Goal: Information Seeking & Learning: Learn about a topic

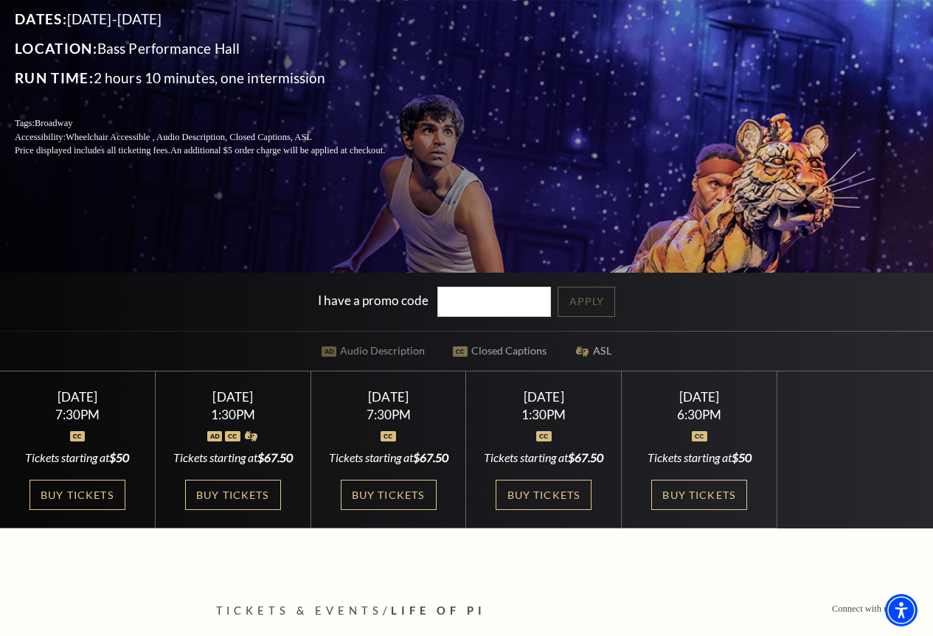
scroll to position [295, 0]
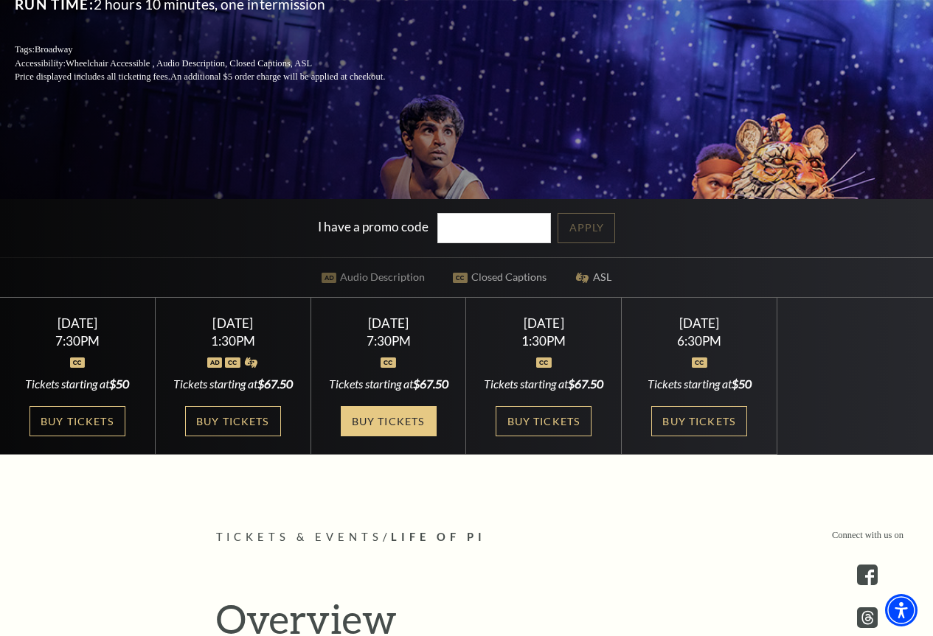
click at [383, 437] on link "Buy Tickets" at bounding box center [389, 421] width 96 height 30
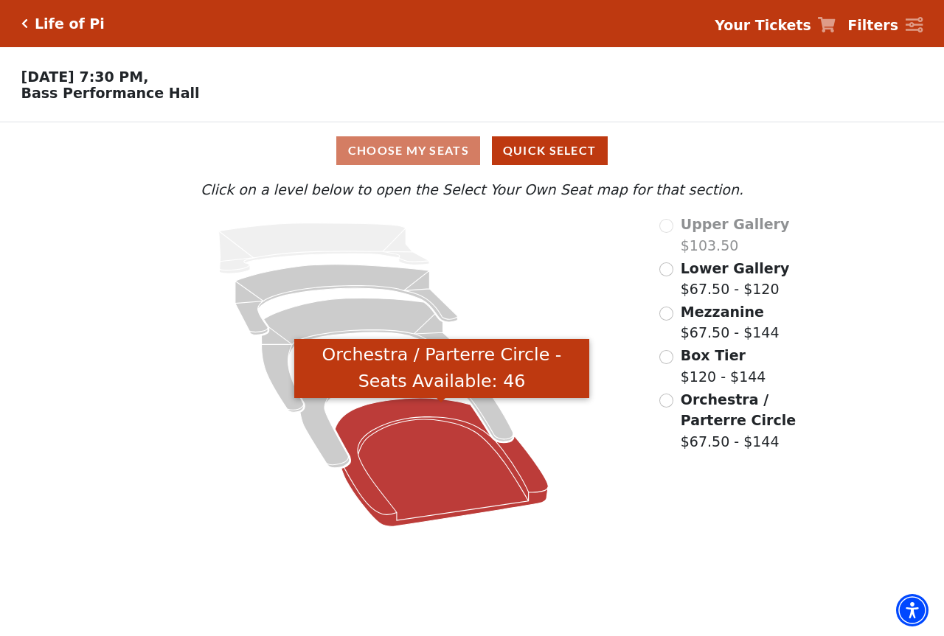
click at [433, 478] on icon "Orchestra / Parterre Circle - Seats Available: 46" at bounding box center [441, 462] width 213 height 128
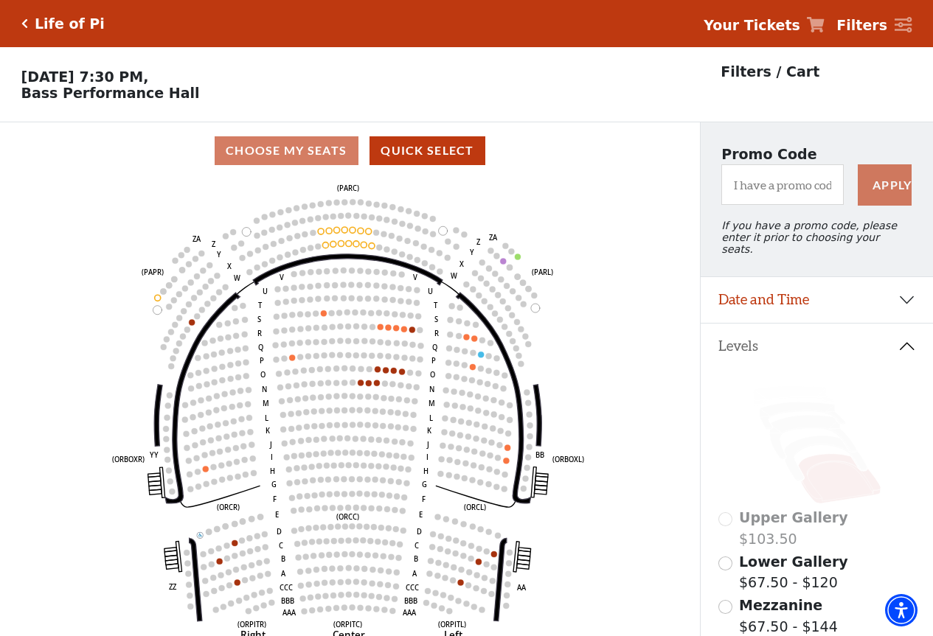
click at [28, 23] on div "Life of Pi" at bounding box center [66, 23] width 77 height 17
click at [24, 19] on icon "Click here to go back to filters" at bounding box center [24, 23] width 7 height 10
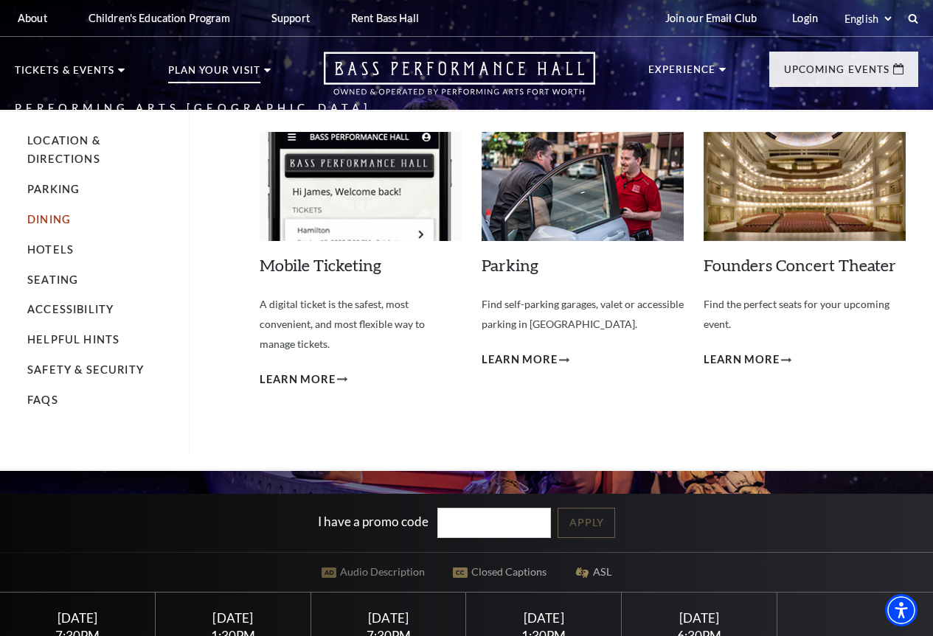
click at [52, 224] on link "Dining" at bounding box center [49, 219] width 44 height 13
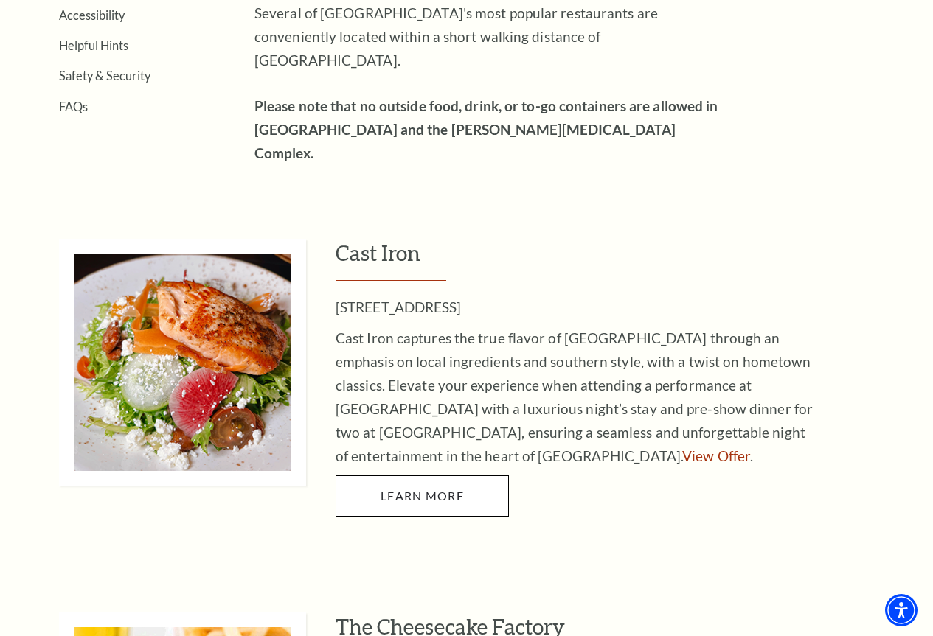
scroll to position [147, 0]
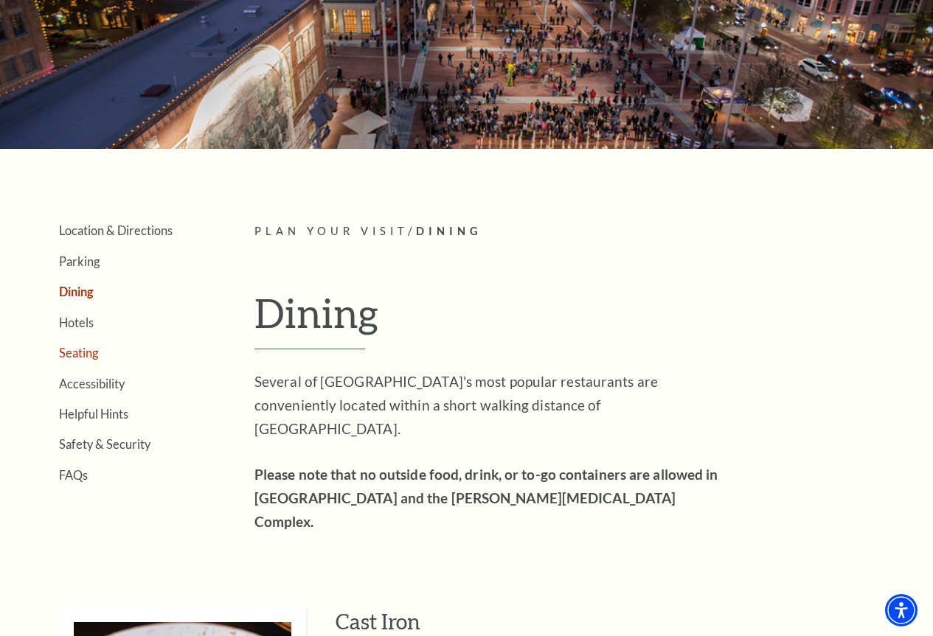
click at [86, 360] on link "Seating" at bounding box center [78, 353] width 39 height 14
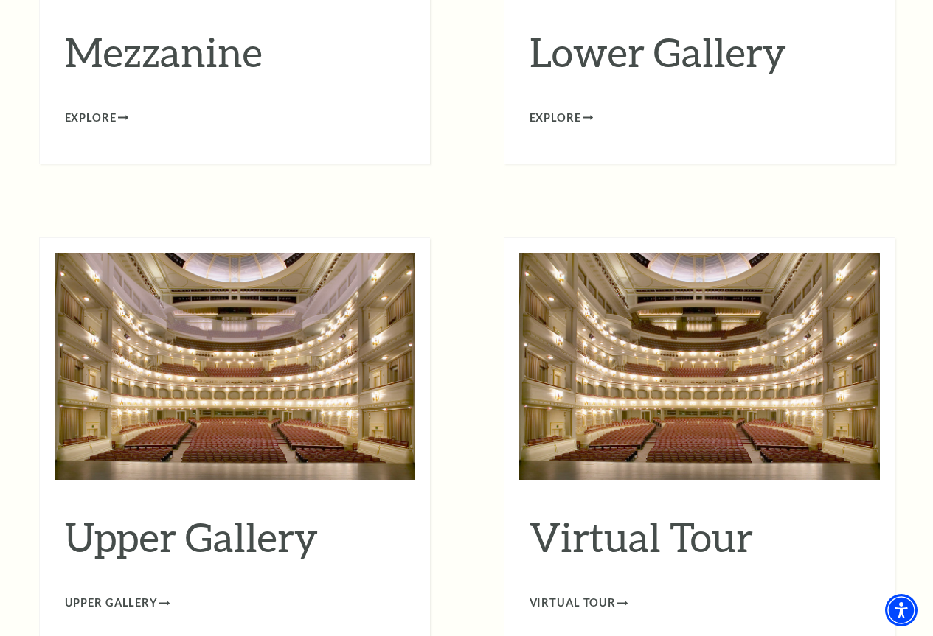
scroll to position [2212, 0]
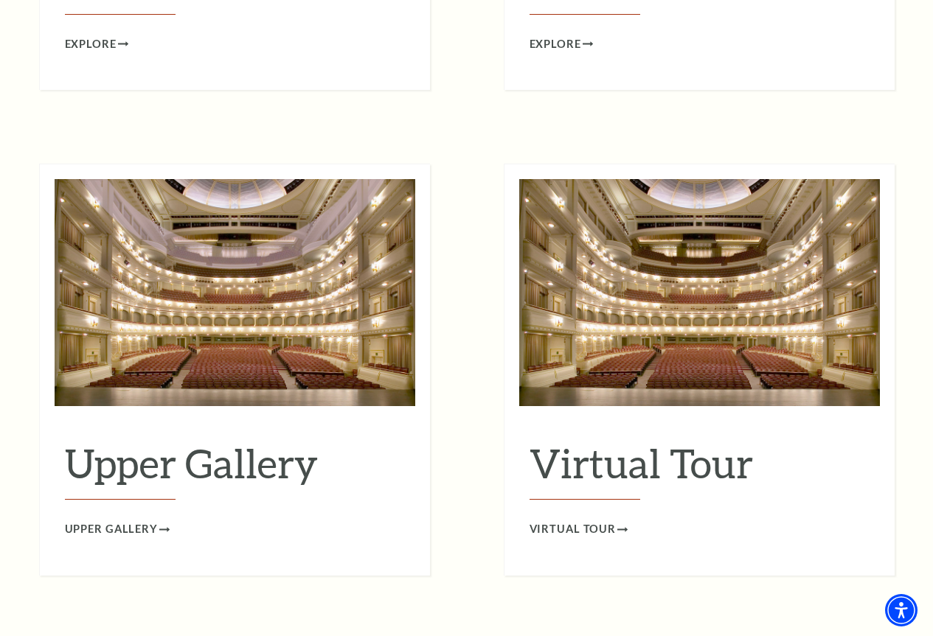
click at [620, 444] on h2 "Virtual Tour" at bounding box center [699, 470] width 340 height 60
click at [586, 521] on span "Virtual Tour" at bounding box center [572, 530] width 87 height 18
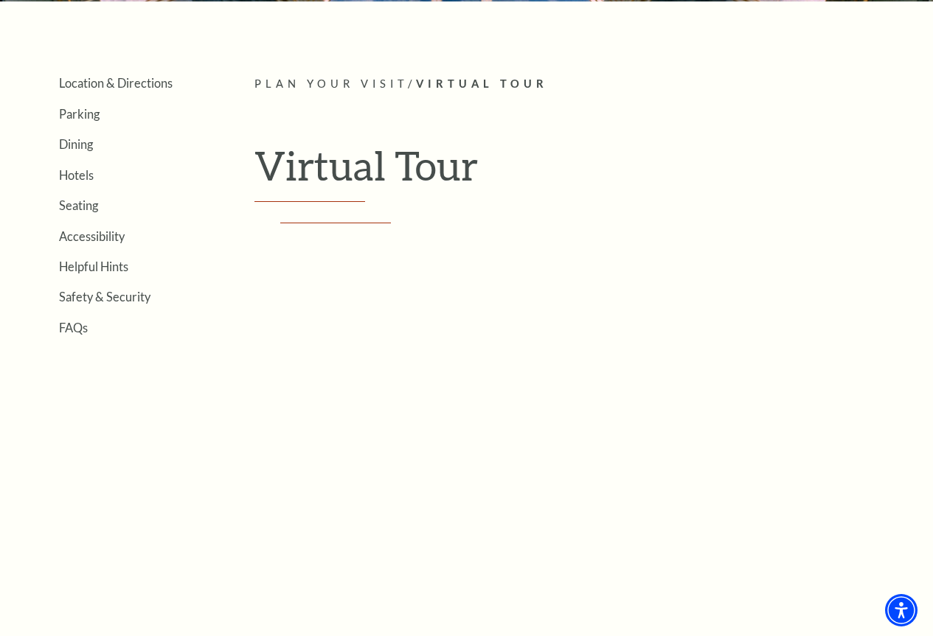
scroll to position [369, 0]
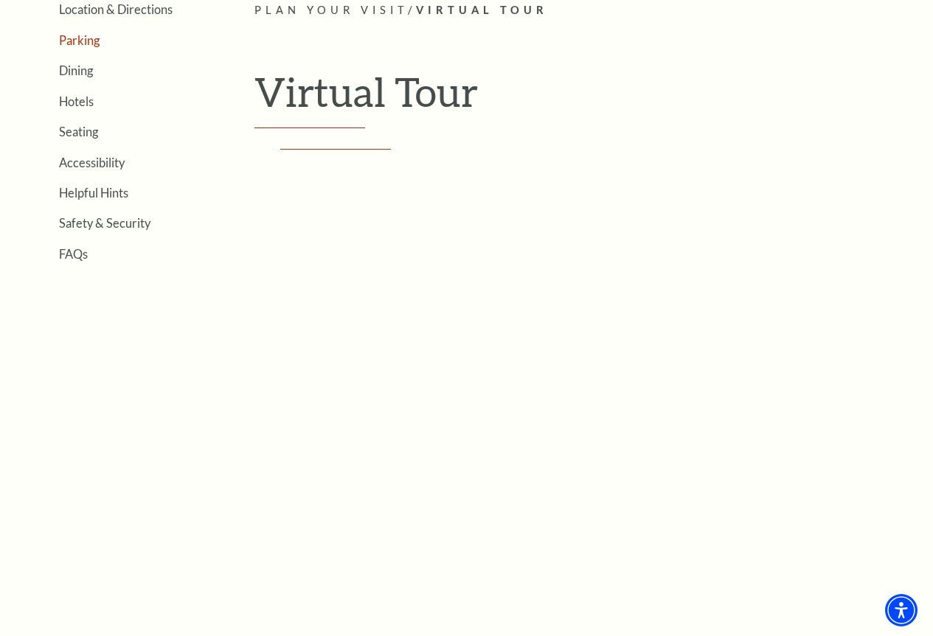
click at [80, 47] on link "Parking" at bounding box center [79, 40] width 41 height 14
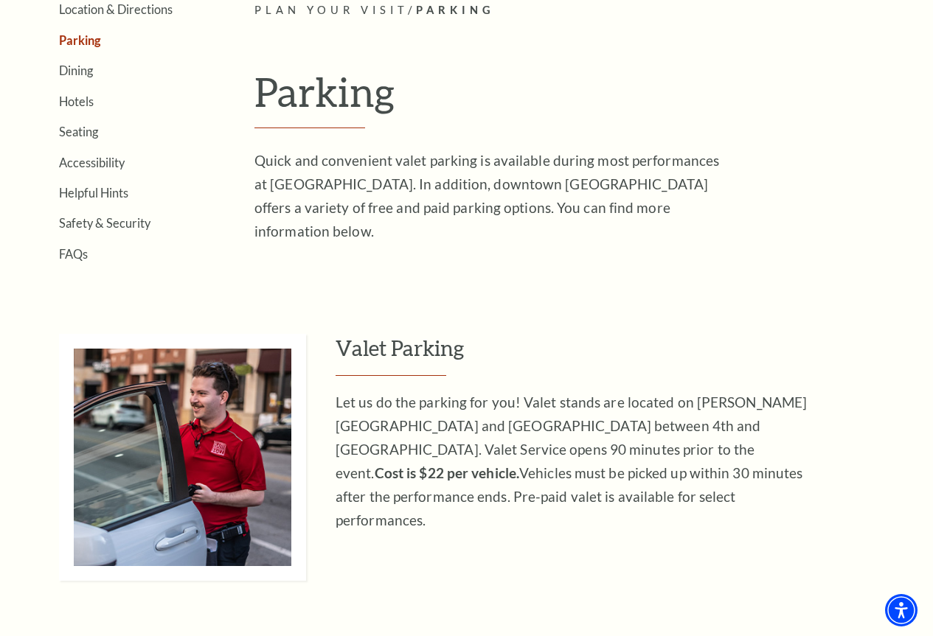
scroll to position [147, 0]
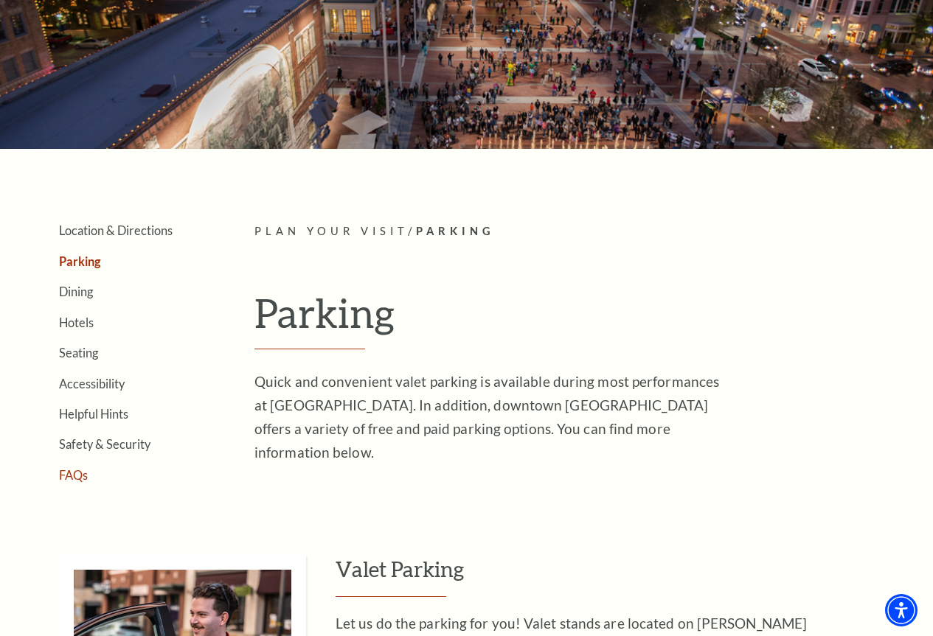
click at [80, 482] on link "FAQs" at bounding box center [73, 475] width 29 height 14
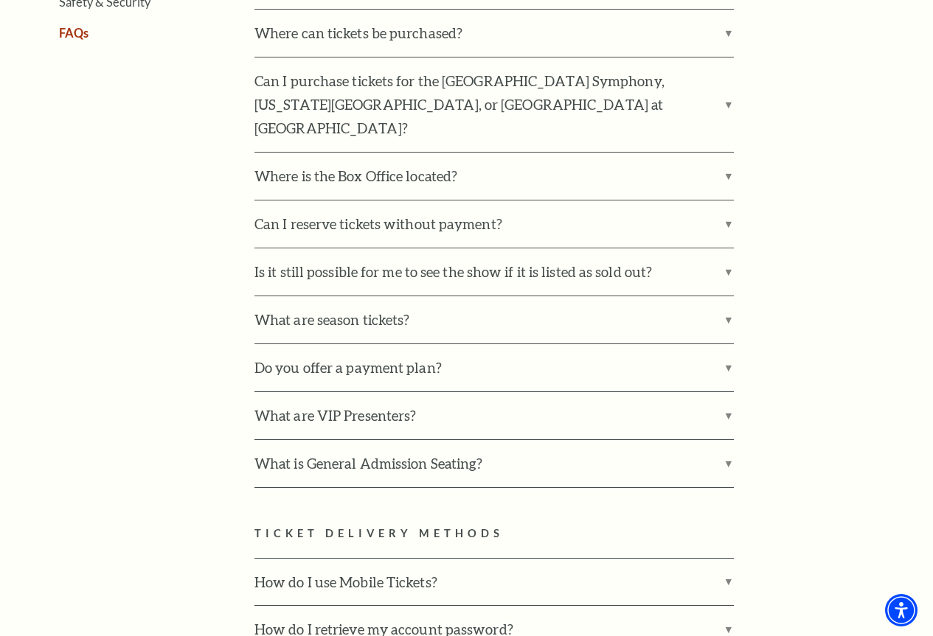
scroll to position [664, 0]
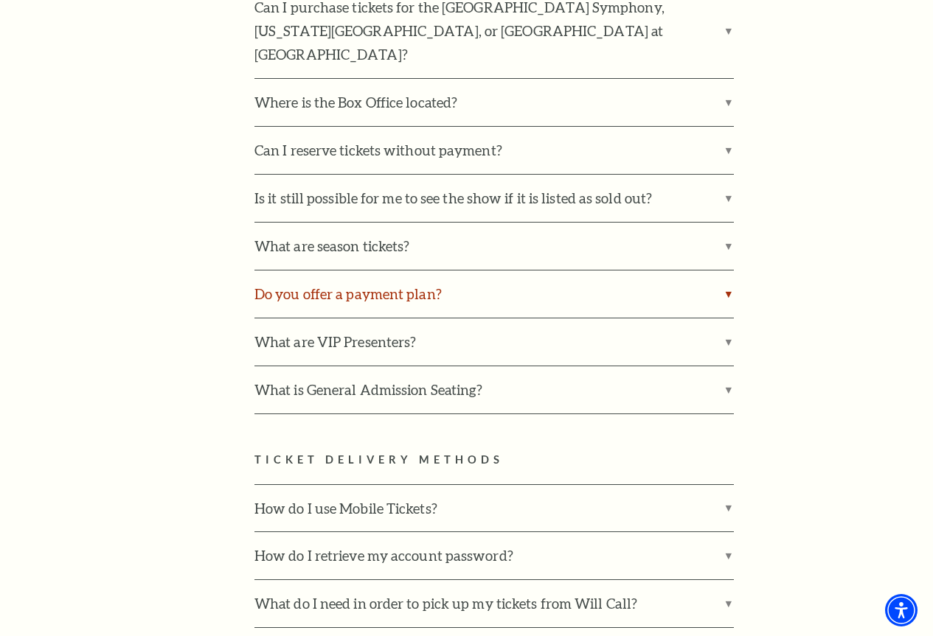
click at [322, 278] on label "Do you offer a payment plan?" at bounding box center [493, 294] width 479 height 47
click at [0, 0] on input "Do you offer a payment plan?" at bounding box center [0, 0] width 0 height 0
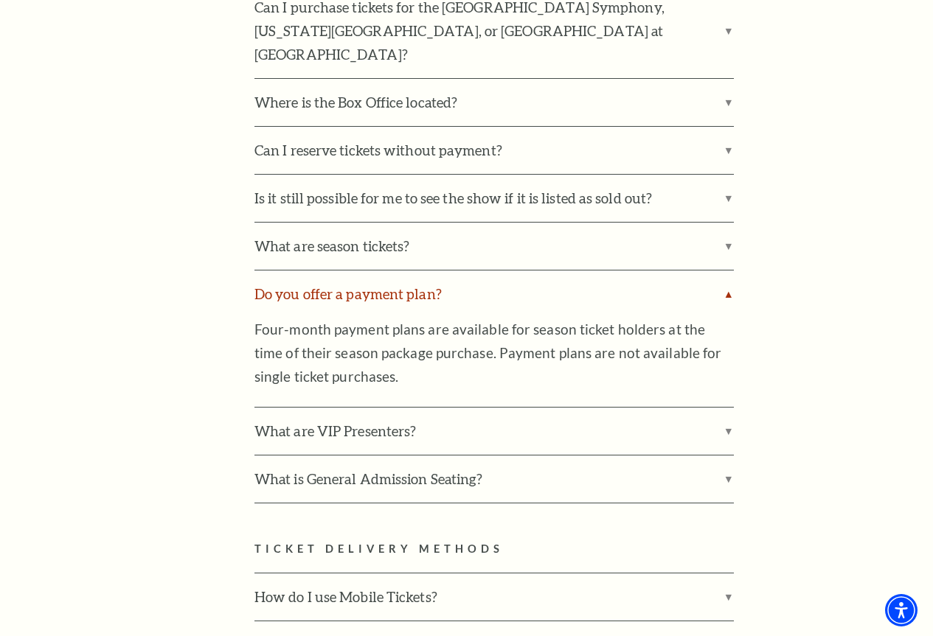
click at [322, 278] on label "Do you offer a payment plan?" at bounding box center [493, 294] width 479 height 47
click at [0, 0] on input "Do you offer a payment plan?" at bounding box center [0, 0] width 0 height 0
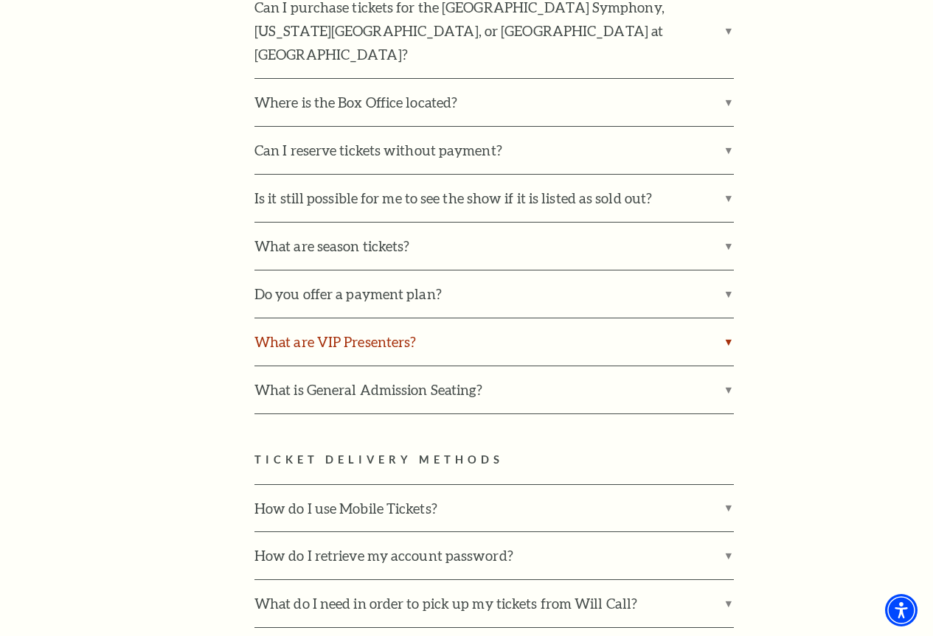
click at [295, 322] on label "What are VIP Presenters?" at bounding box center [493, 342] width 479 height 47
click at [0, 0] on input "What are VIP Presenters?" at bounding box center [0, 0] width 0 height 0
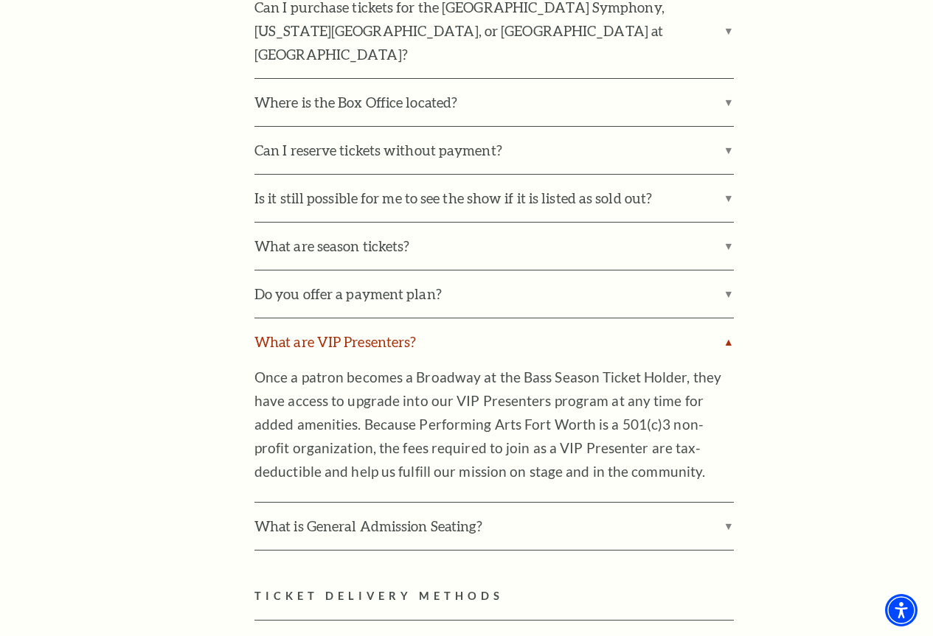
scroll to position [662, 0]
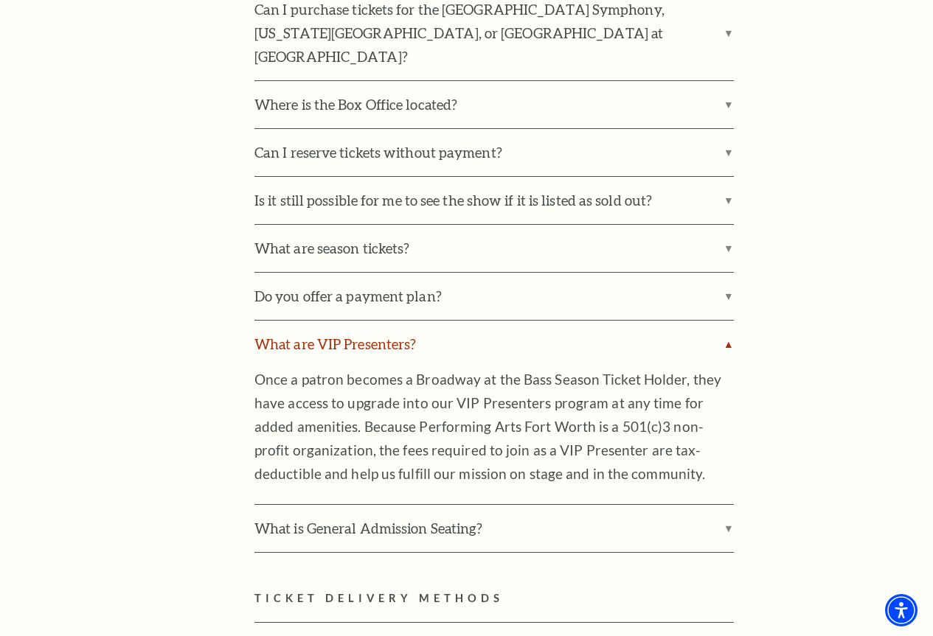
click at [294, 322] on label "What are VIP Presenters?" at bounding box center [493, 344] width 479 height 47
click at [0, 0] on input "What are VIP Presenters?" at bounding box center [0, 0] width 0 height 0
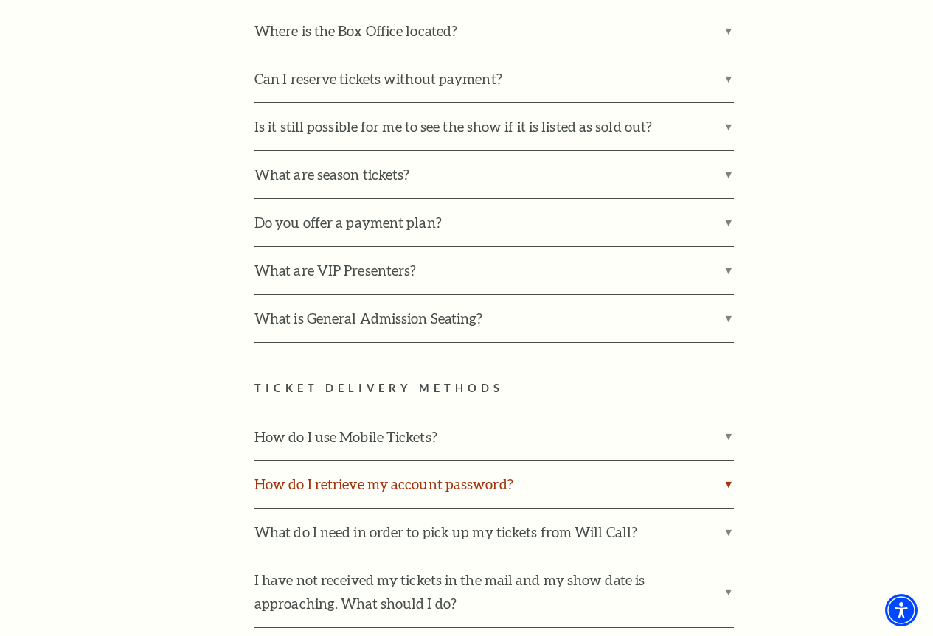
scroll to position [809, 0]
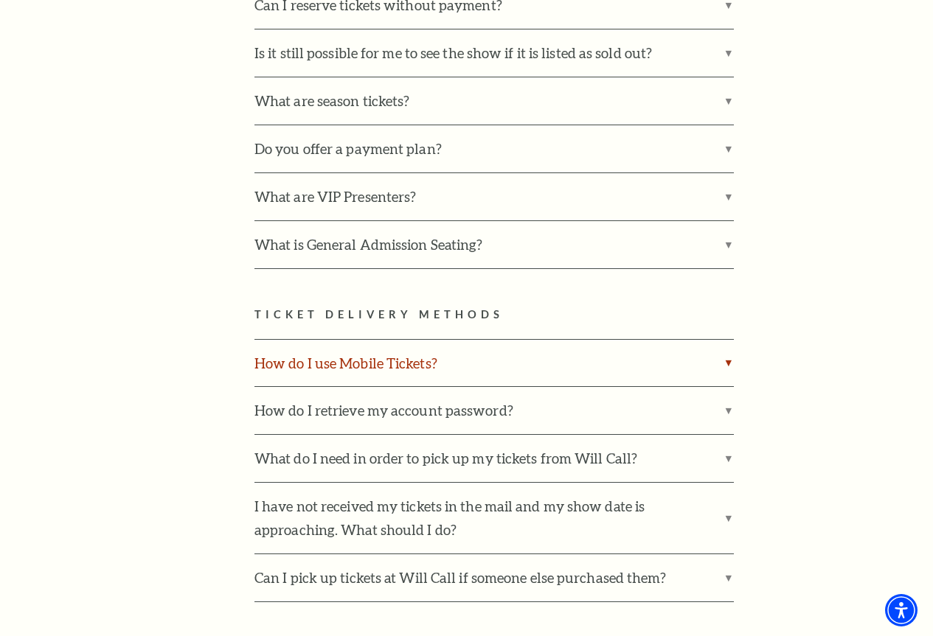
click at [290, 349] on label "How do I use Mobile Tickets?" at bounding box center [493, 363] width 479 height 47
click at [0, 0] on input "How do I use Mobile Tickets?" at bounding box center [0, 0] width 0 height 0
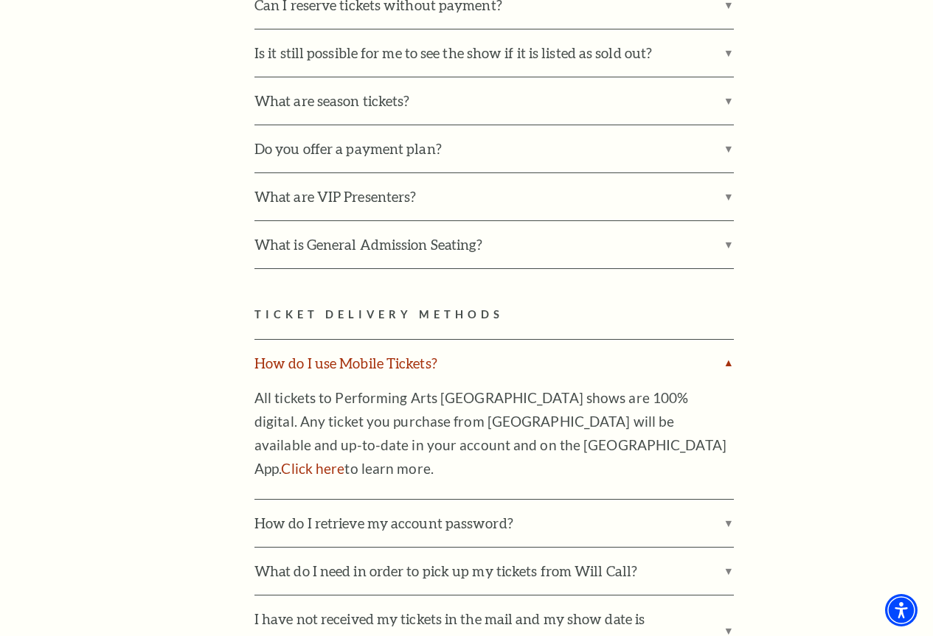
click at [289, 349] on label "How do I use Mobile Tickets?" at bounding box center [493, 363] width 479 height 47
click at [0, 0] on input "How do I use Mobile Tickets?" at bounding box center [0, 0] width 0 height 0
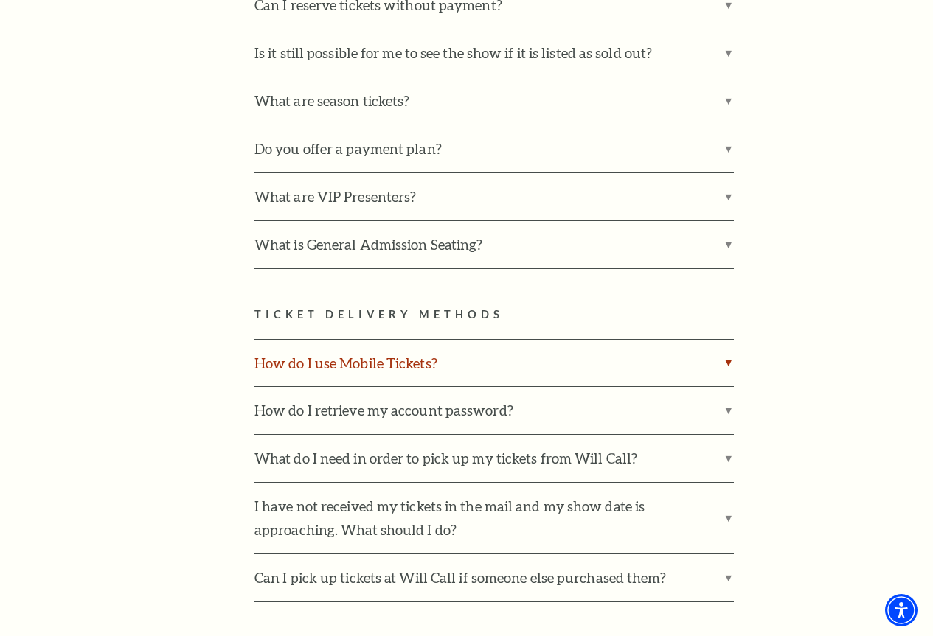
click at [287, 347] on label "How do I use Mobile Tickets?" at bounding box center [493, 363] width 479 height 47
click at [0, 0] on input "How do I use Mobile Tickets?" at bounding box center [0, 0] width 0 height 0
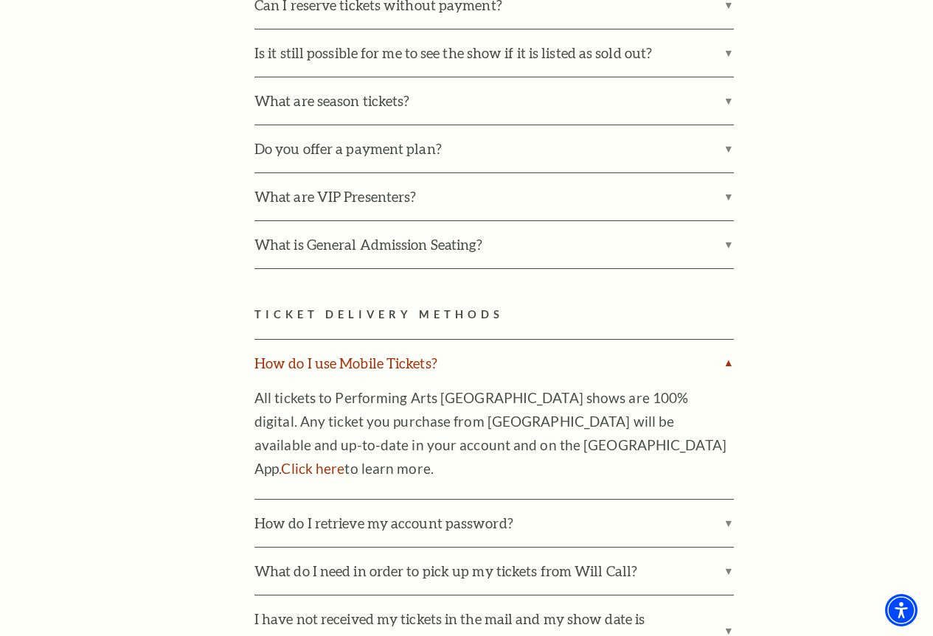
click at [287, 347] on label "How do I use Mobile Tickets?" at bounding box center [493, 363] width 479 height 47
click at [0, 0] on input "How do I use Mobile Tickets?" at bounding box center [0, 0] width 0 height 0
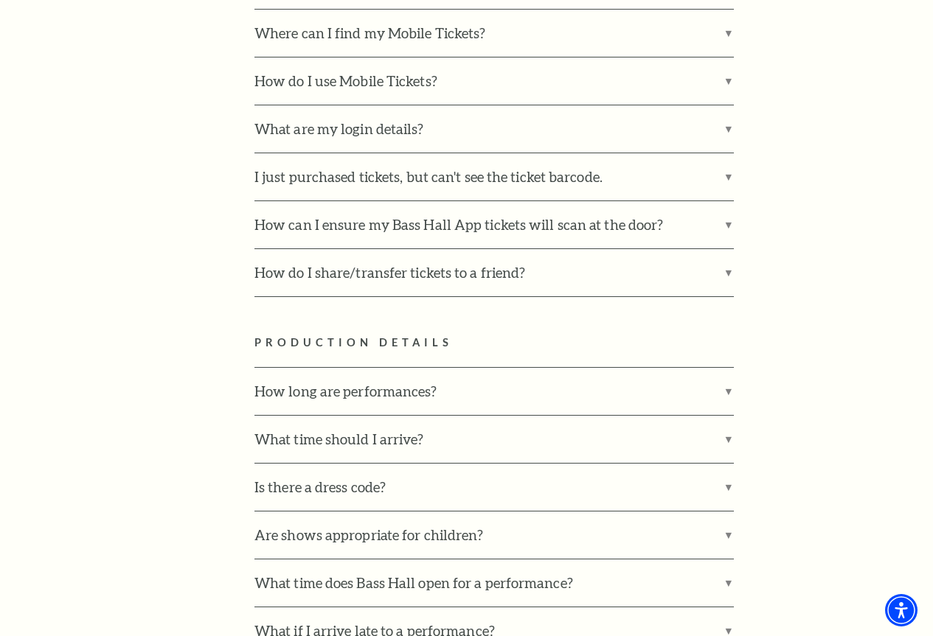
scroll to position [1546, 0]
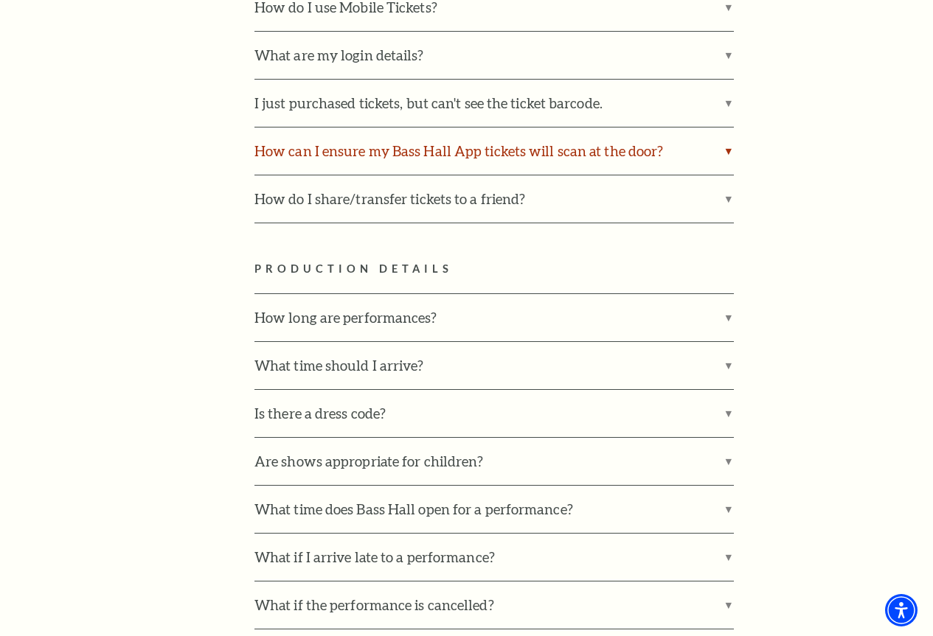
click at [363, 139] on label "How can I ensure my Bass Hall App tickets will scan at the door?" at bounding box center [493, 151] width 479 height 47
click at [0, 0] on input "How can I ensure my Bass Hall App tickets will scan at the door?" at bounding box center [0, 0] width 0 height 0
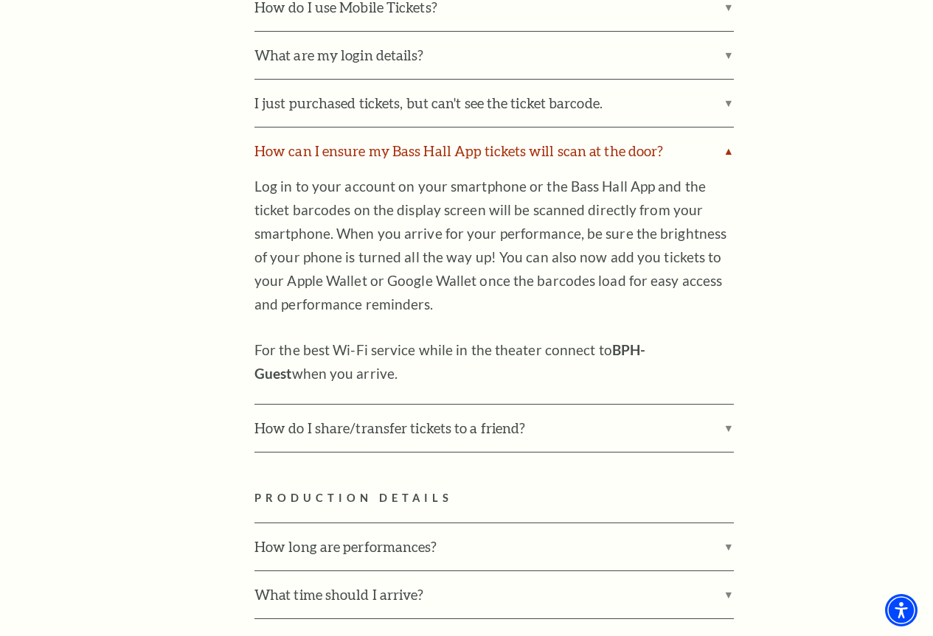
click at [363, 139] on label "How can I ensure my Bass Hall App tickets will scan at the door?" at bounding box center [493, 151] width 479 height 47
click at [0, 0] on input "How can I ensure my Bass Hall App tickets will scan at the door?" at bounding box center [0, 0] width 0 height 0
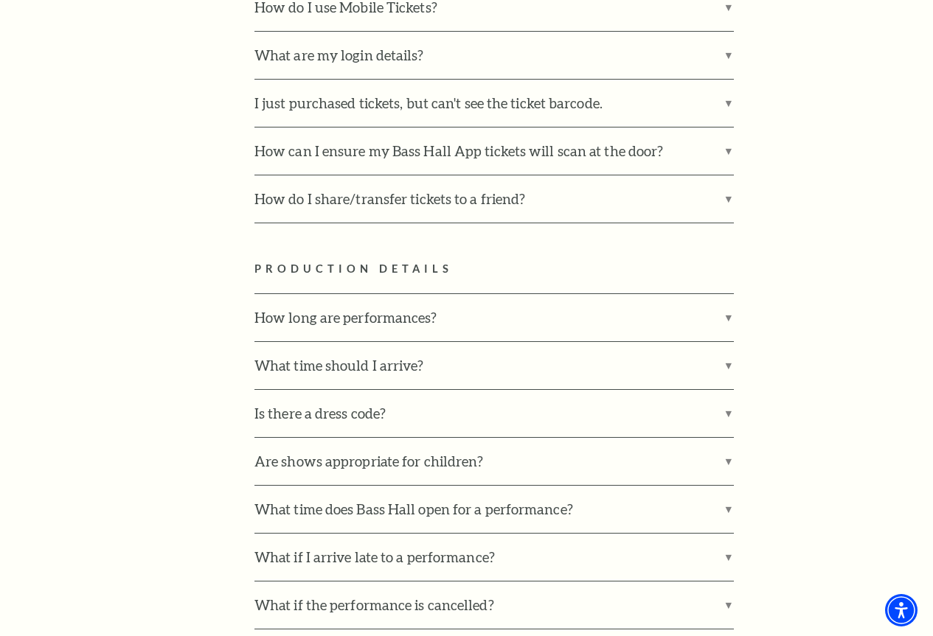
scroll to position [1620, 0]
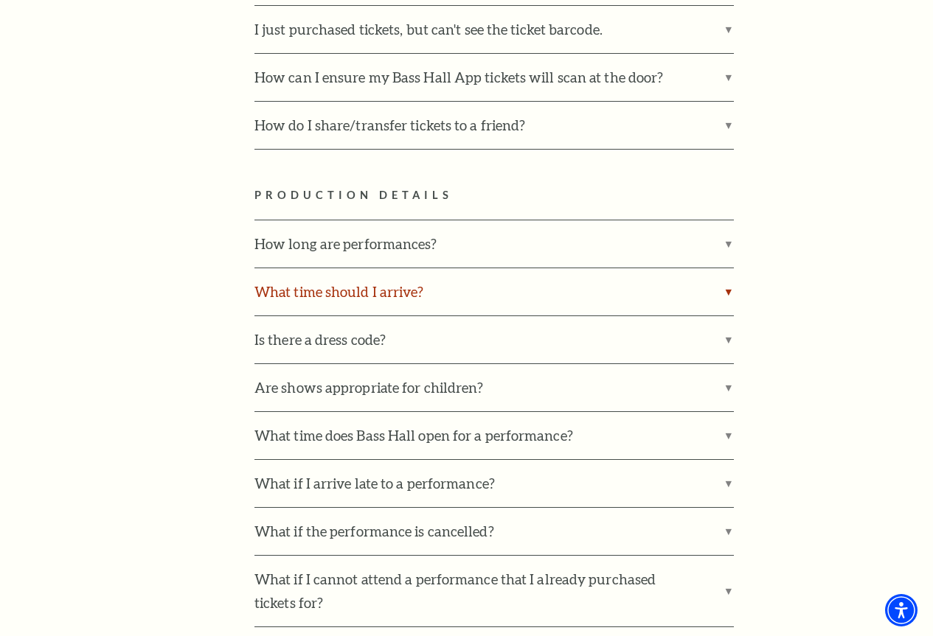
click at [304, 271] on label "What time should I arrive?" at bounding box center [493, 291] width 479 height 47
click at [0, 0] on input "What time should I arrive?" at bounding box center [0, 0] width 0 height 0
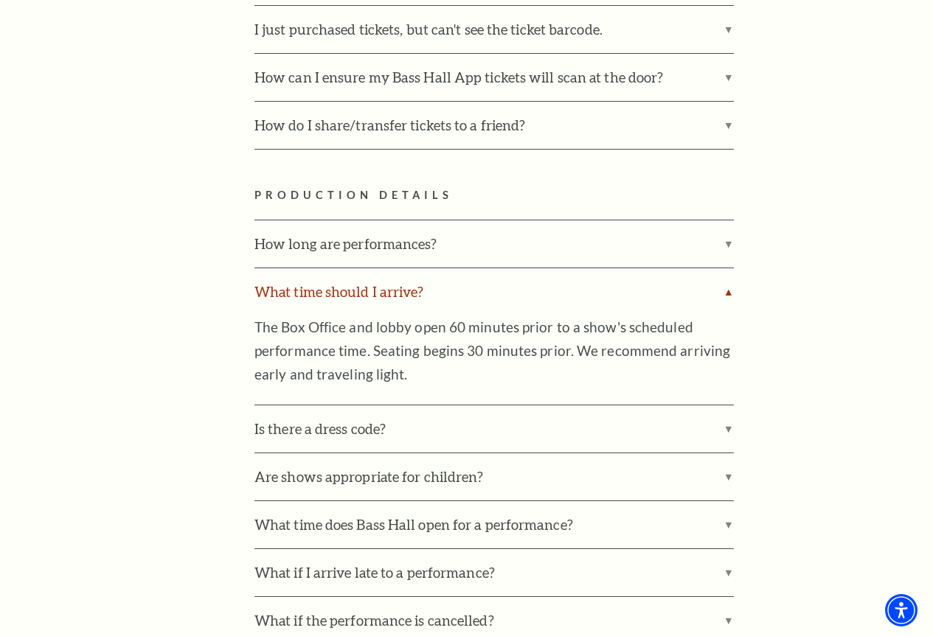
click at [305, 275] on label "What time should I arrive?" at bounding box center [493, 291] width 479 height 47
click at [0, 0] on input "What time should I arrive?" at bounding box center [0, 0] width 0 height 0
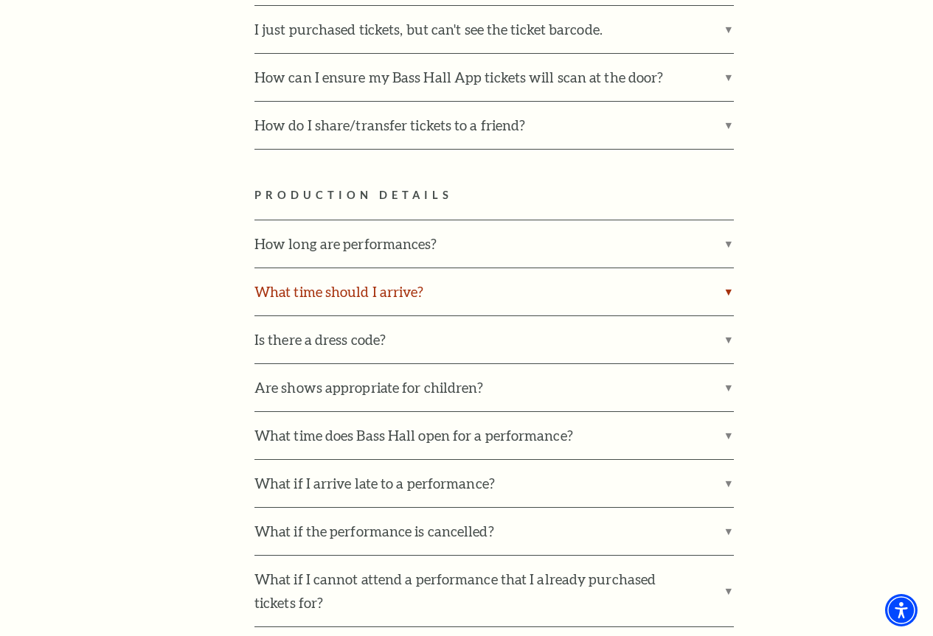
click at [305, 275] on label "What time should I arrive?" at bounding box center [493, 291] width 479 height 47
click at [0, 0] on input "What time should I arrive?" at bounding box center [0, 0] width 0 height 0
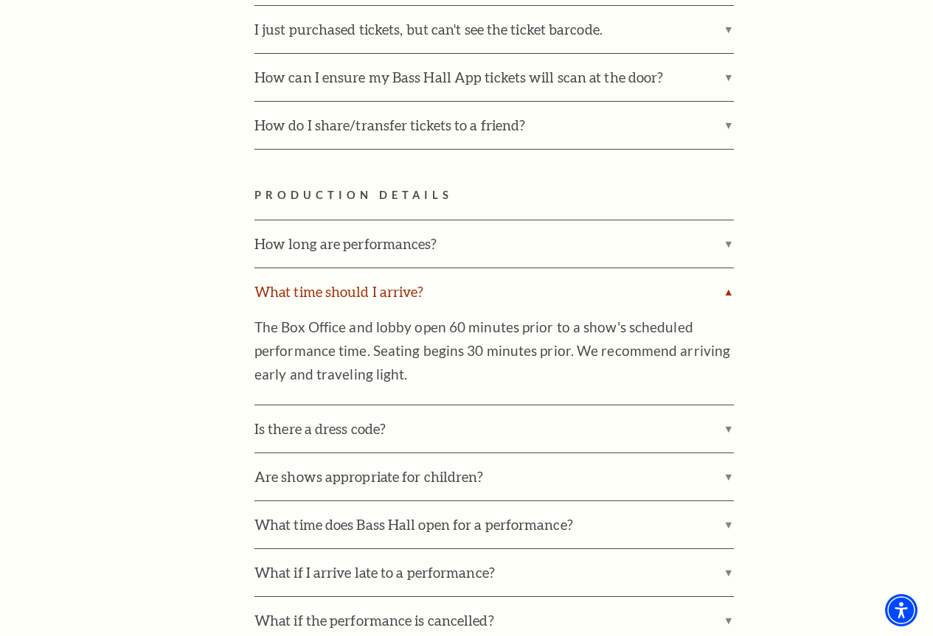
click at [305, 275] on label "What time should I arrive?" at bounding box center [493, 291] width 479 height 47
click at [0, 0] on input "What time should I arrive?" at bounding box center [0, 0] width 0 height 0
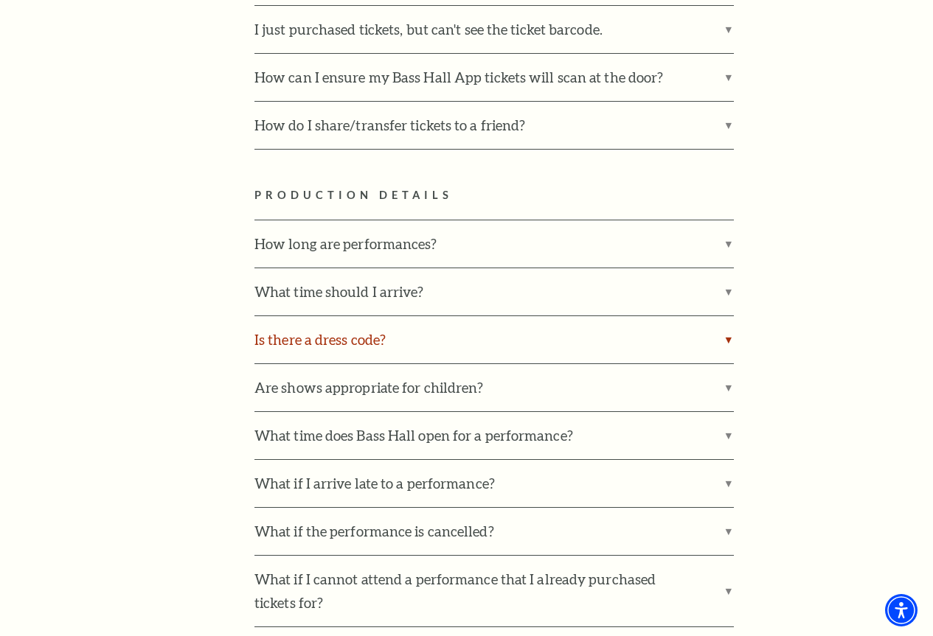
click at [314, 321] on label "Is there a dress code?" at bounding box center [493, 339] width 479 height 47
click at [0, 0] on input "Is there a dress code?" at bounding box center [0, 0] width 0 height 0
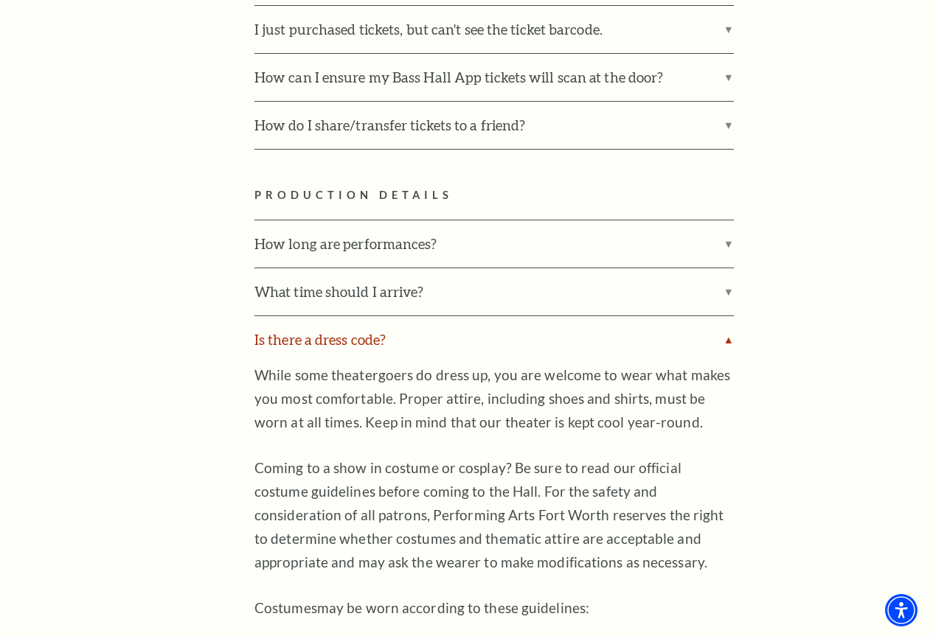
click at [314, 321] on label "Is there a dress code?" at bounding box center [493, 339] width 479 height 47
click at [0, 0] on input "Is there a dress code?" at bounding box center [0, 0] width 0 height 0
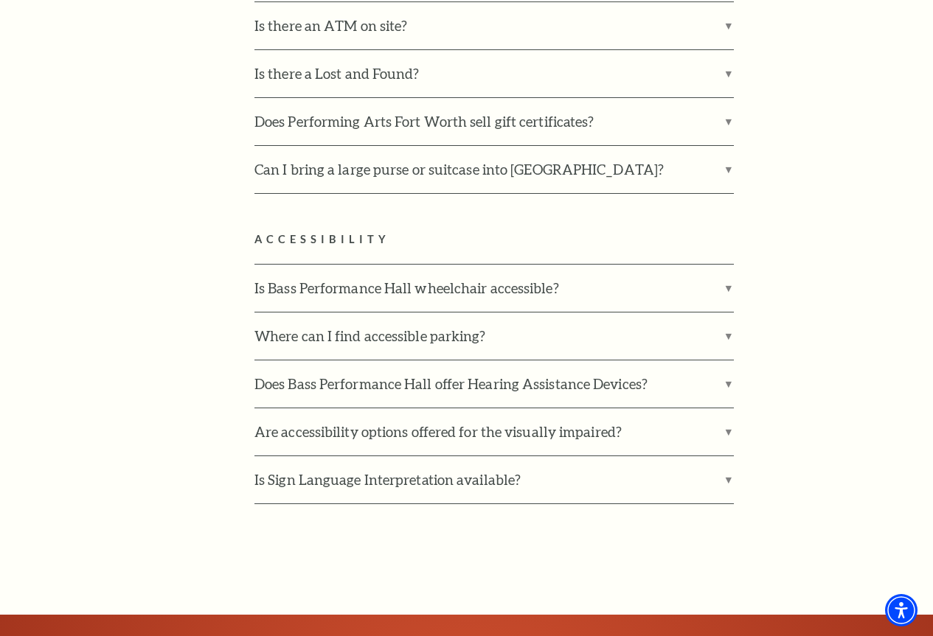
scroll to position [3464, 0]
